Goal: Use online tool/utility: Utilize a website feature to perform a specific function

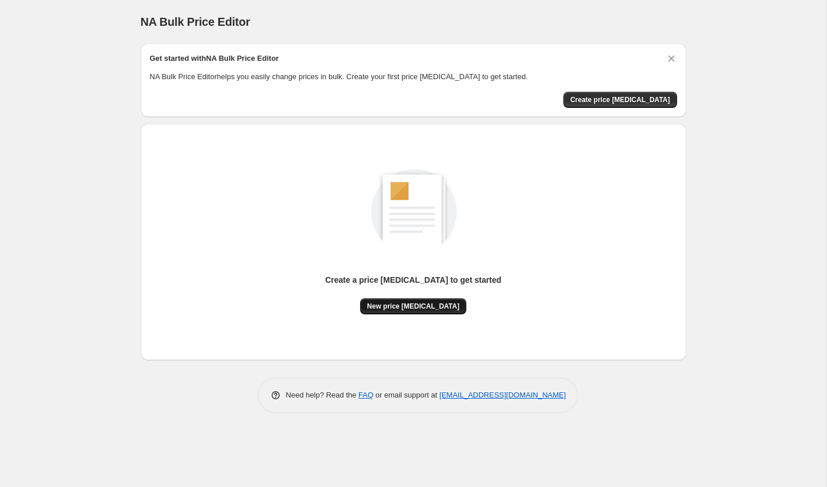
click at [425, 305] on span "New price [MEDICAL_DATA]" at bounding box center [413, 306] width 92 height 9
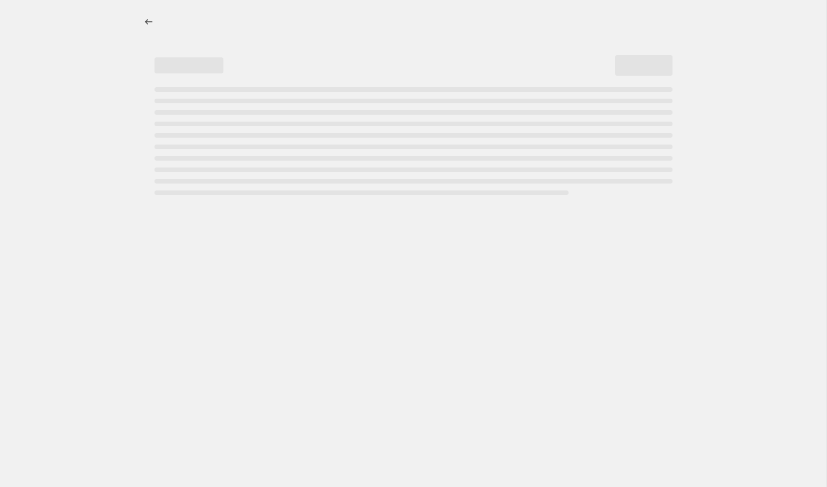
select select "percentage"
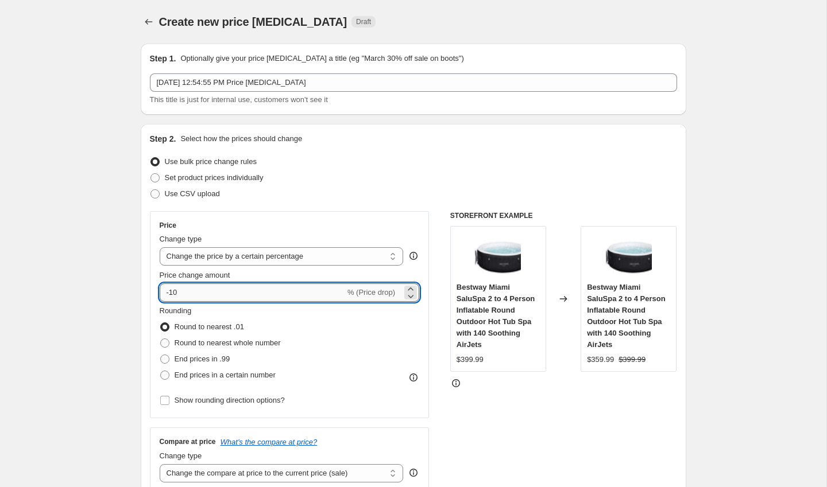
click at [239, 297] on input "-10" at bounding box center [252, 293] width 185 height 18
type input "-1"
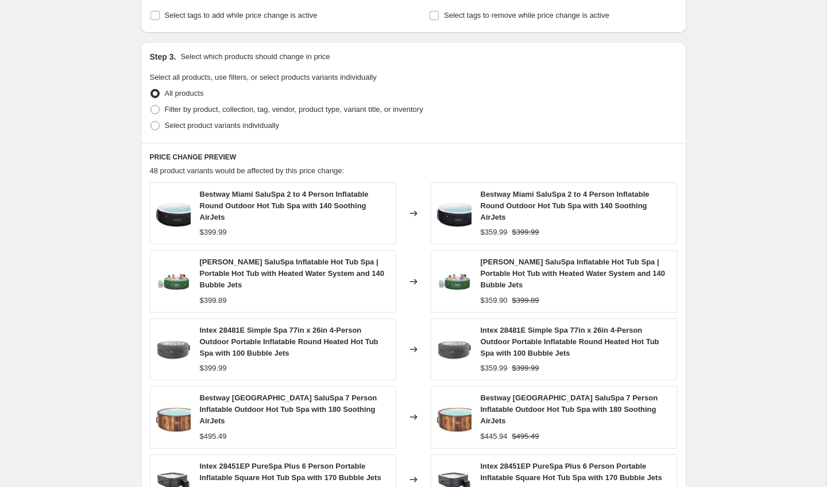
scroll to position [713, 0]
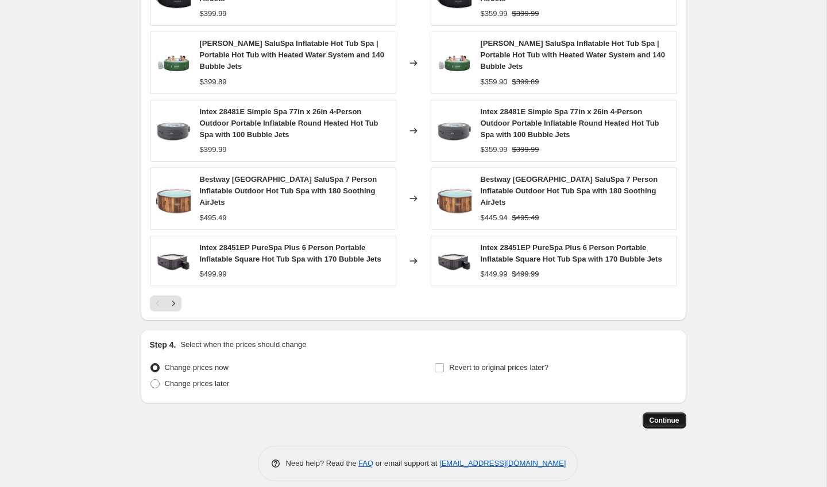
type input "-50"
click at [650, 416] on span "Continue" at bounding box center [664, 420] width 30 height 9
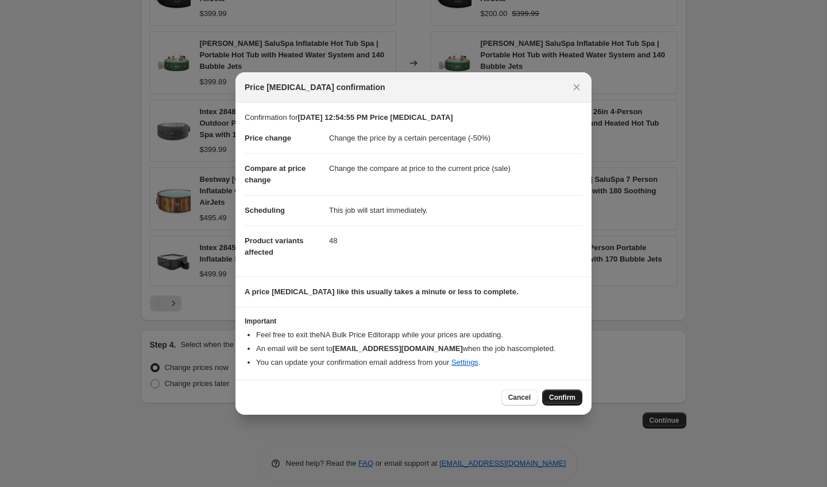
click at [550, 393] on button "Confirm" at bounding box center [562, 398] width 40 height 16
